Goal: Transaction & Acquisition: Purchase product/service

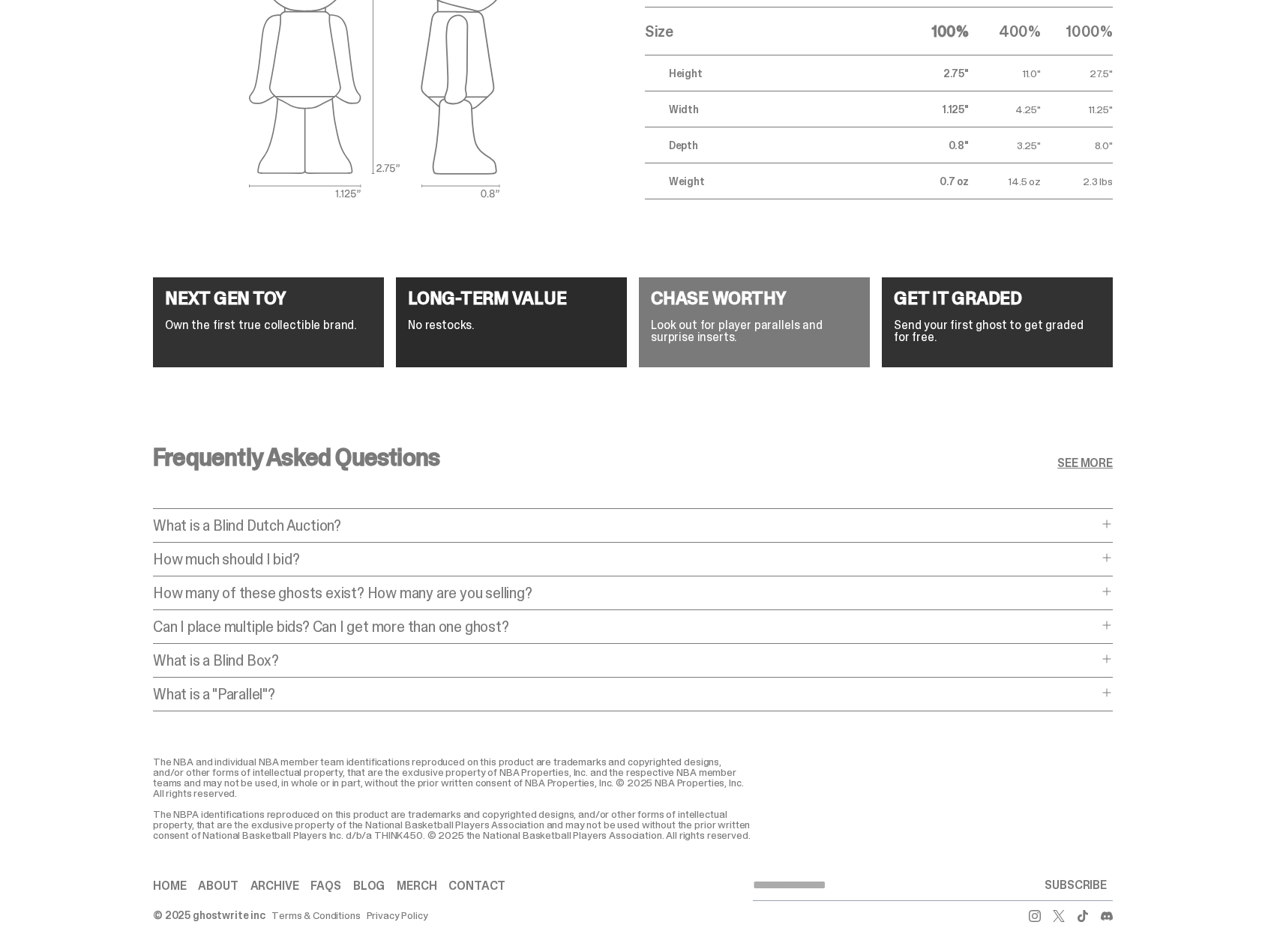
scroll to position [5594, 0]
click at [281, 518] on p "What is a Blind Dutch Auction?" at bounding box center [625, 525] width 945 height 15
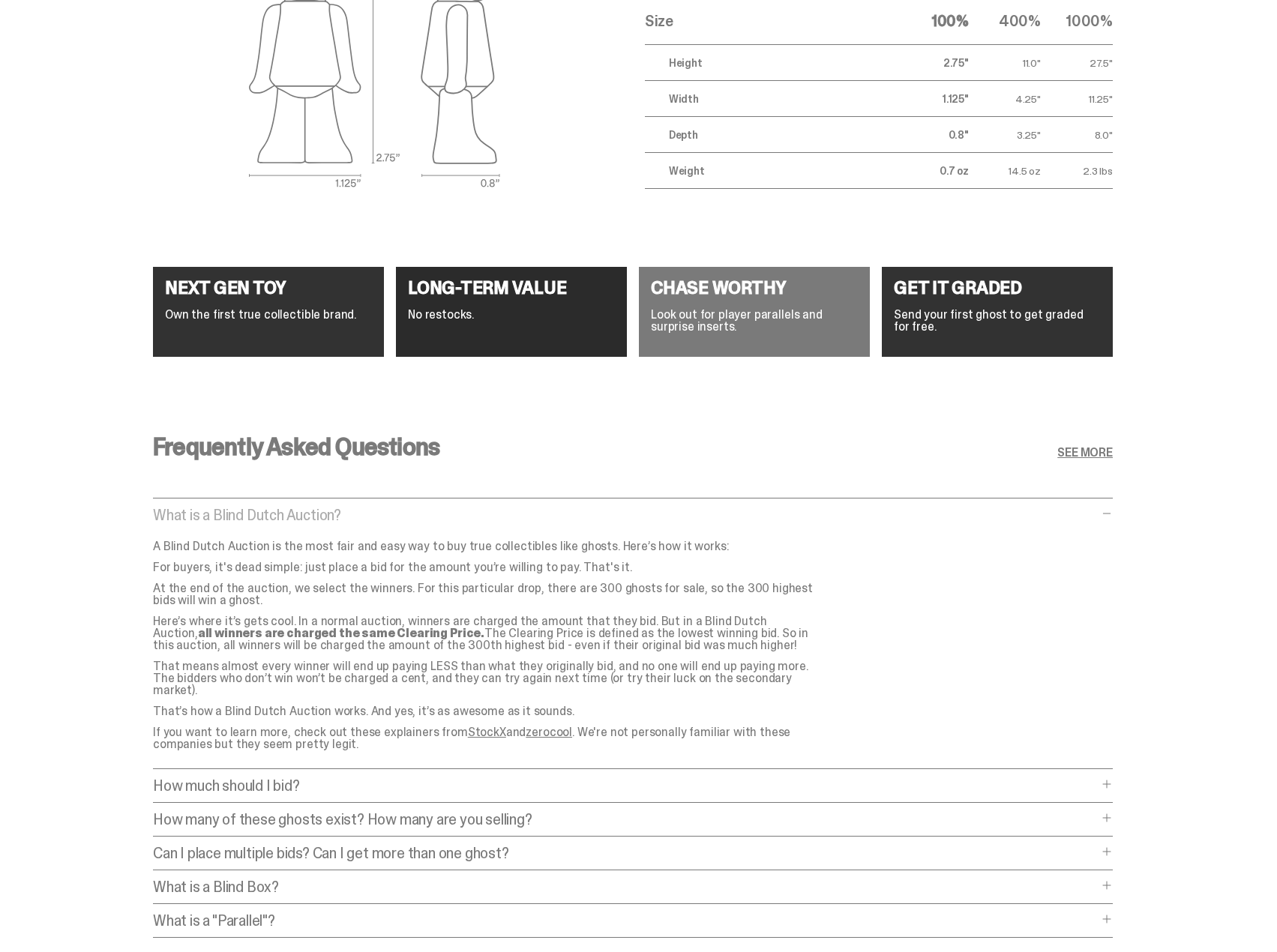
click at [281, 778] on p "How much should I bid?" at bounding box center [625, 785] width 945 height 15
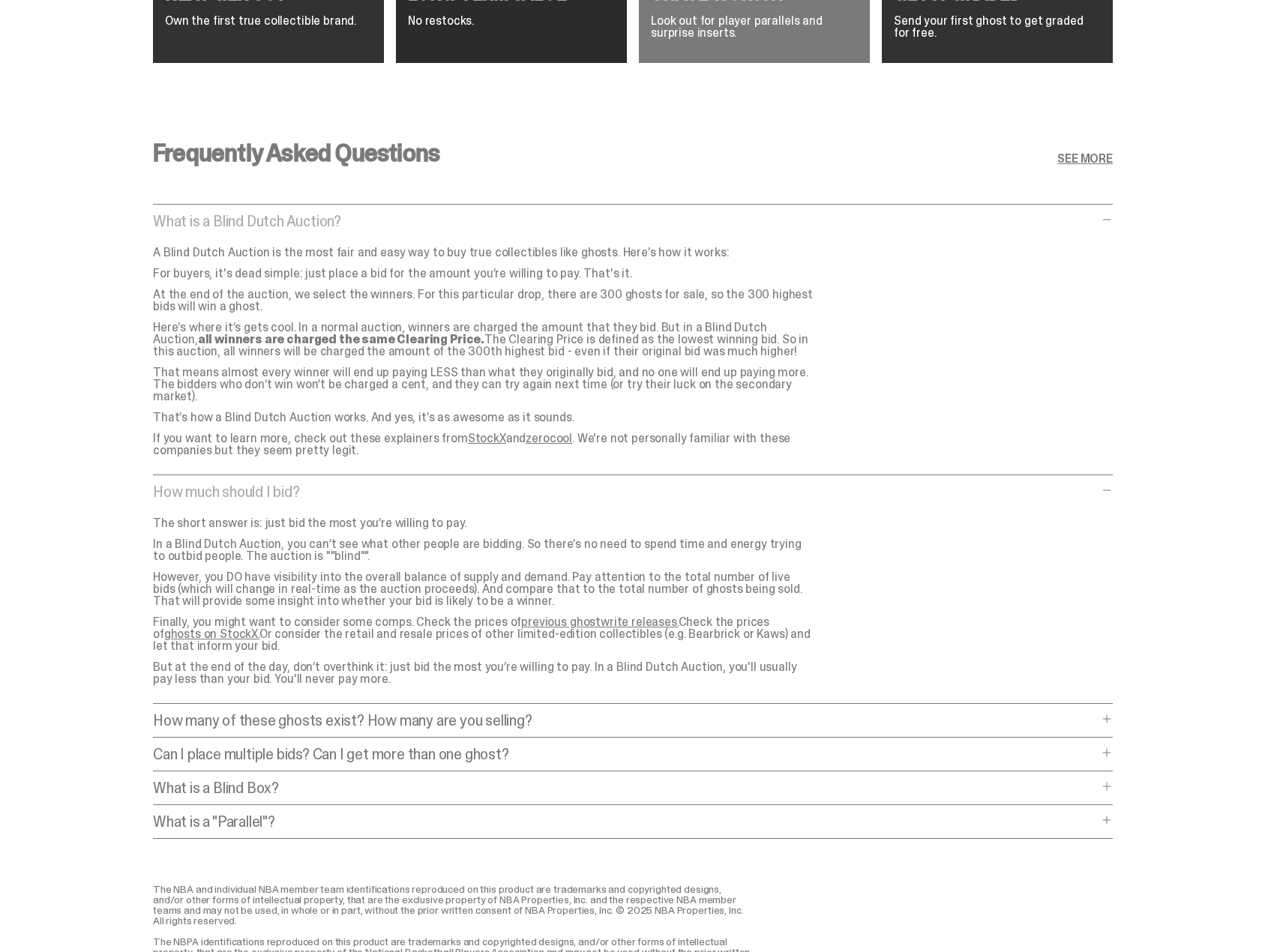
scroll to position [5894, 0]
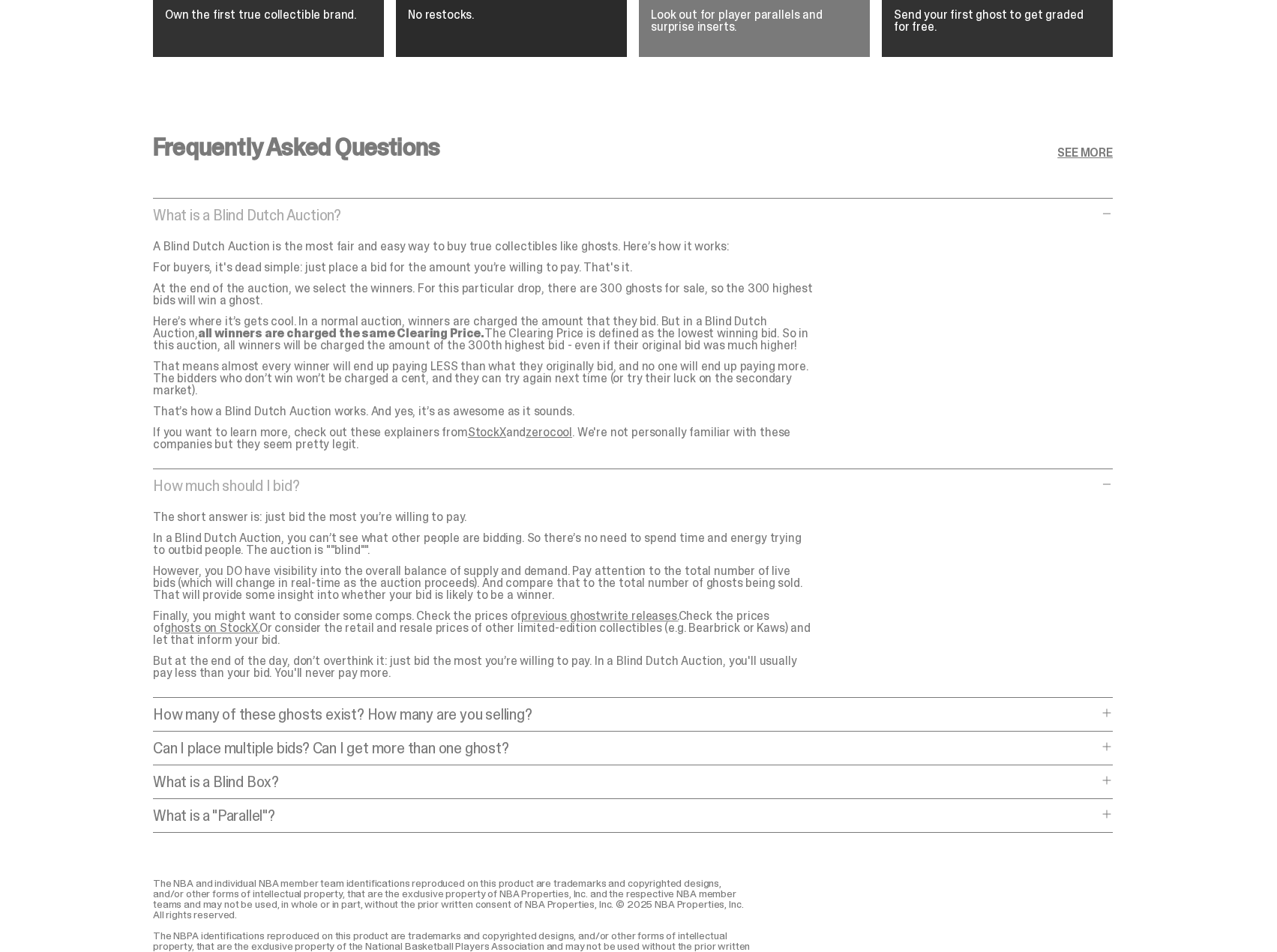
click at [290, 709] on p "How many of these ghosts exist? How many are you selling?" at bounding box center [625, 714] width 945 height 15
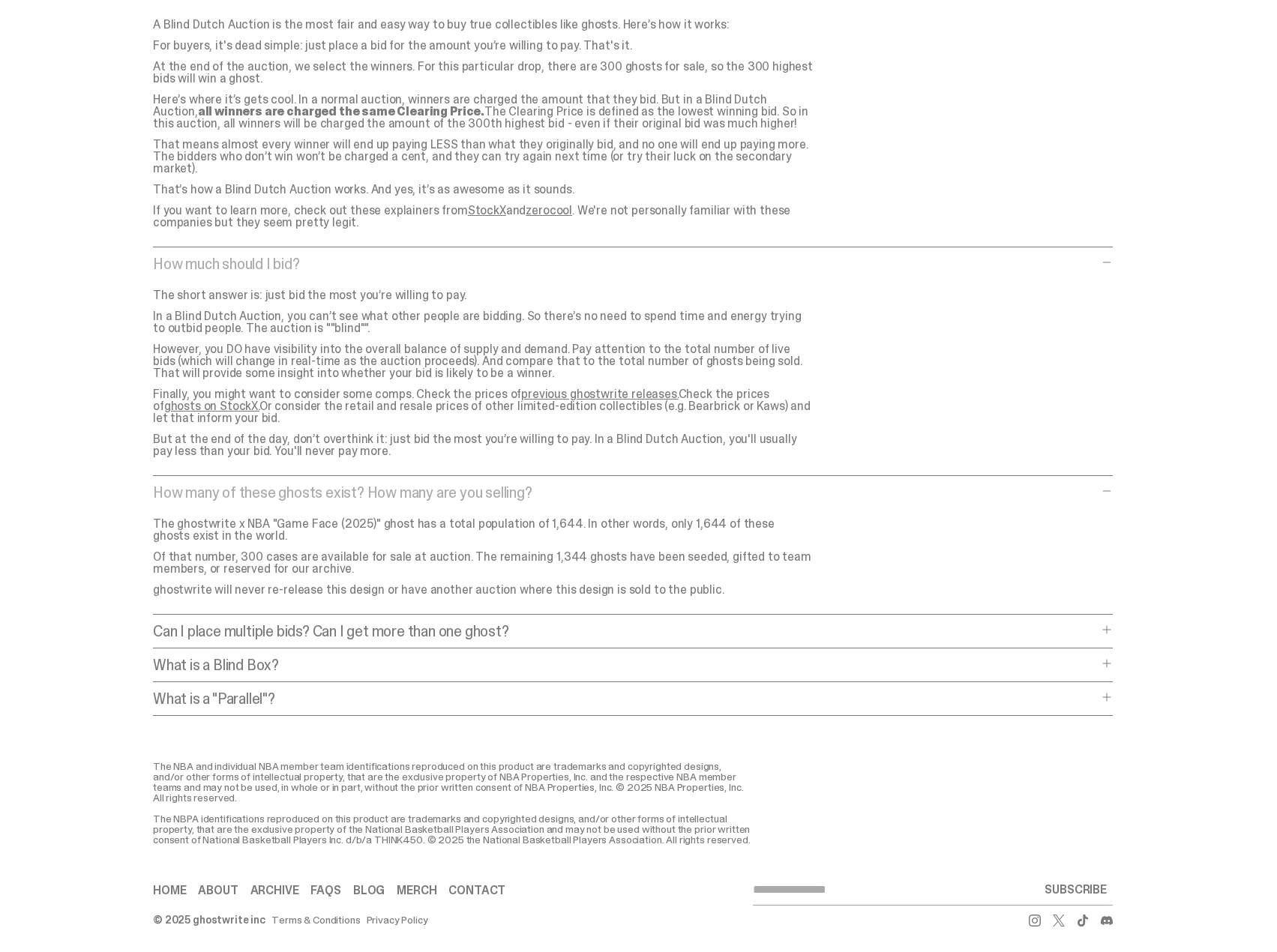
scroll to position [6119, 0]
click at [263, 656] on p "What is a Blind Box?" at bounding box center [625, 661] width 945 height 15
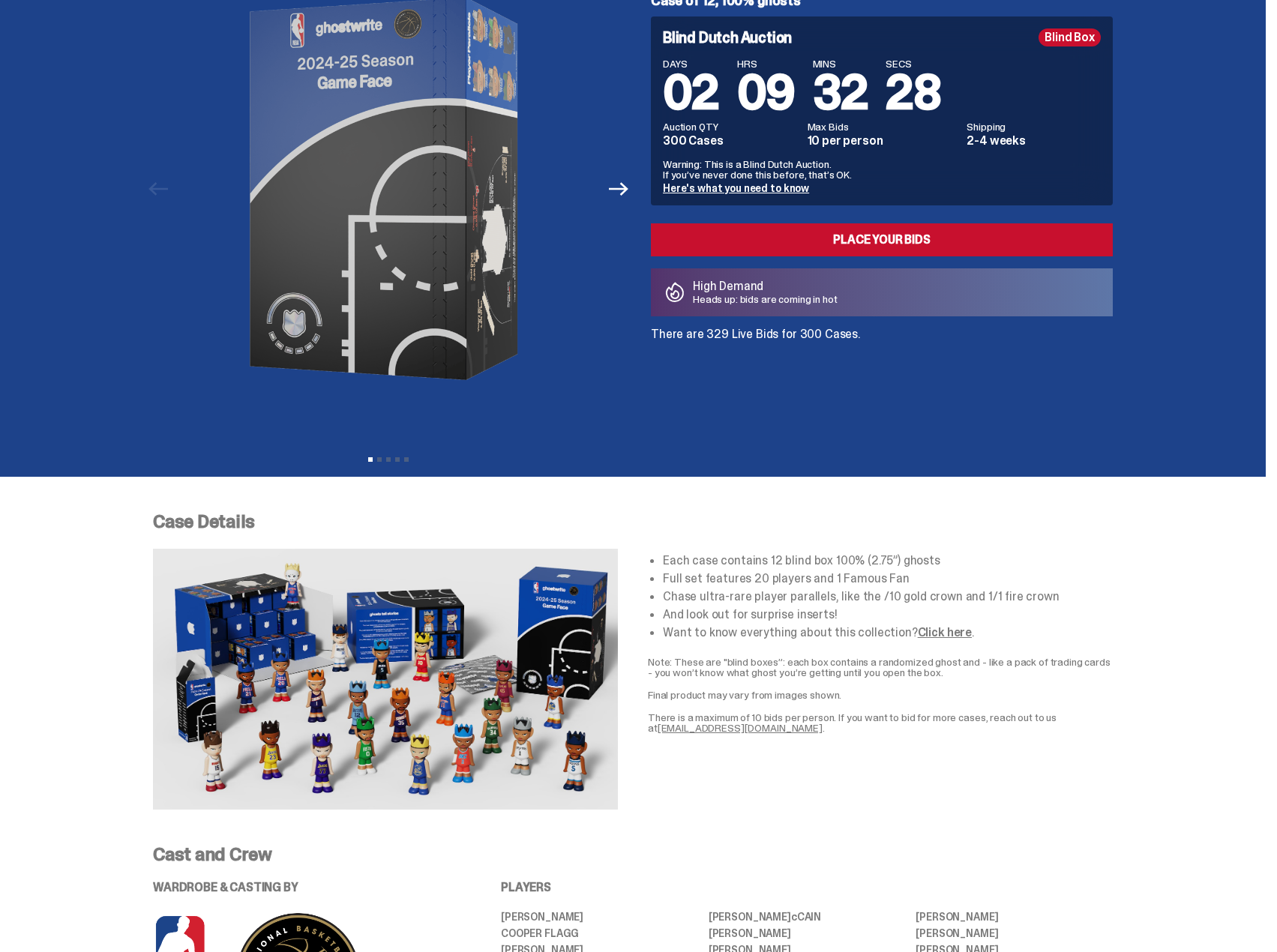
scroll to position [0, 0]
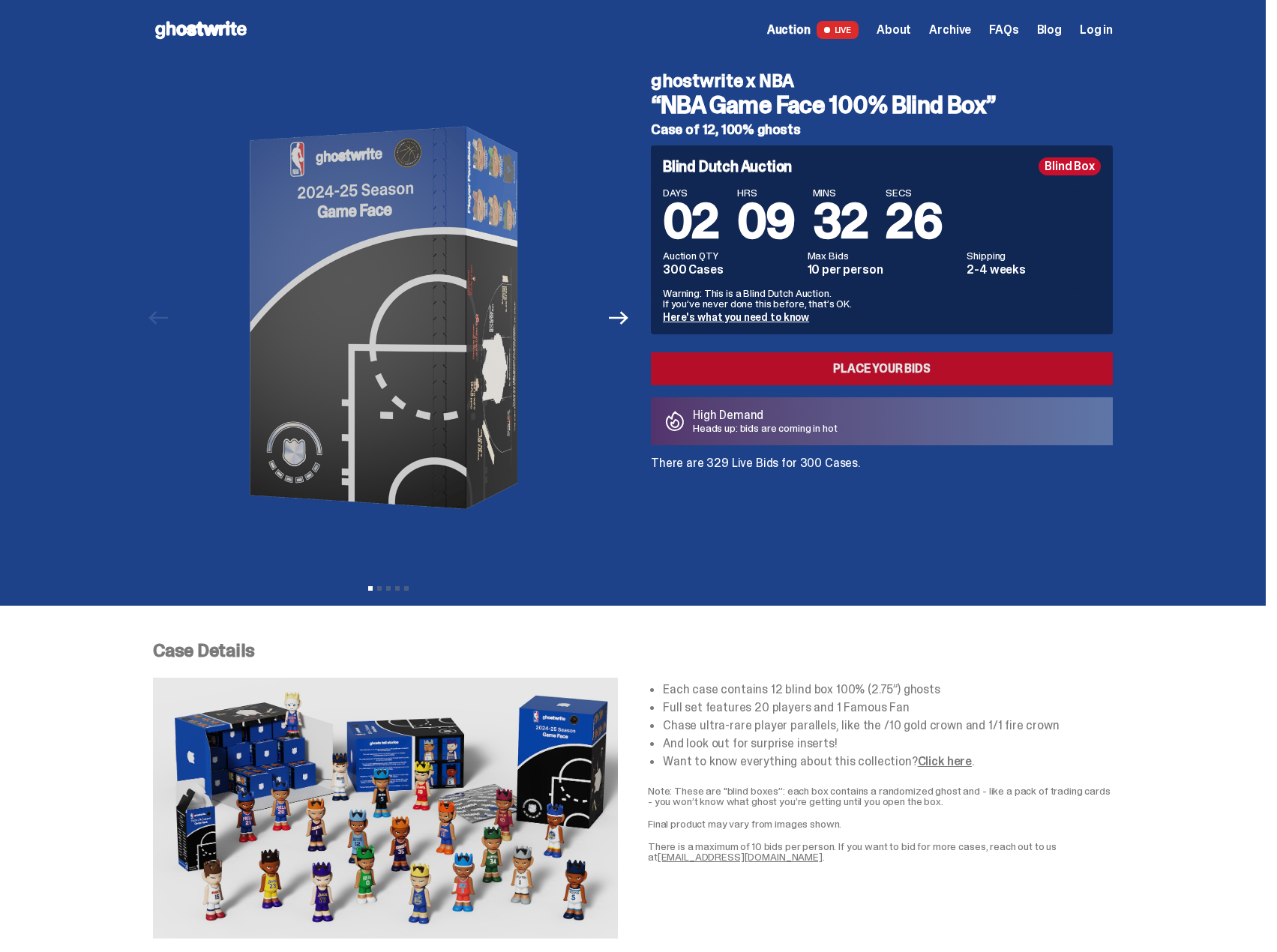
click at [839, 374] on link "Place your Bids" at bounding box center [882, 369] width 462 height 33
